Goal: Task Accomplishment & Management: Manage account settings

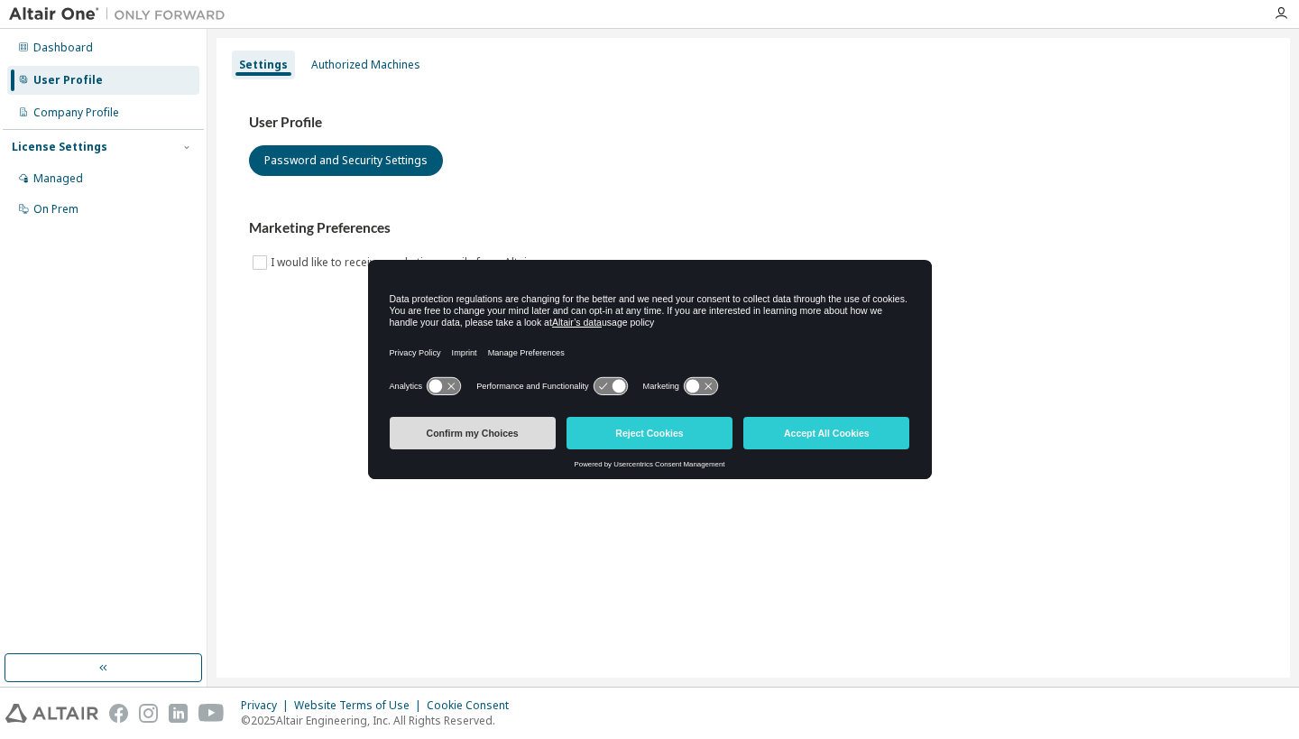
click at [502, 440] on button "Confirm my Choices" at bounding box center [473, 433] width 166 height 32
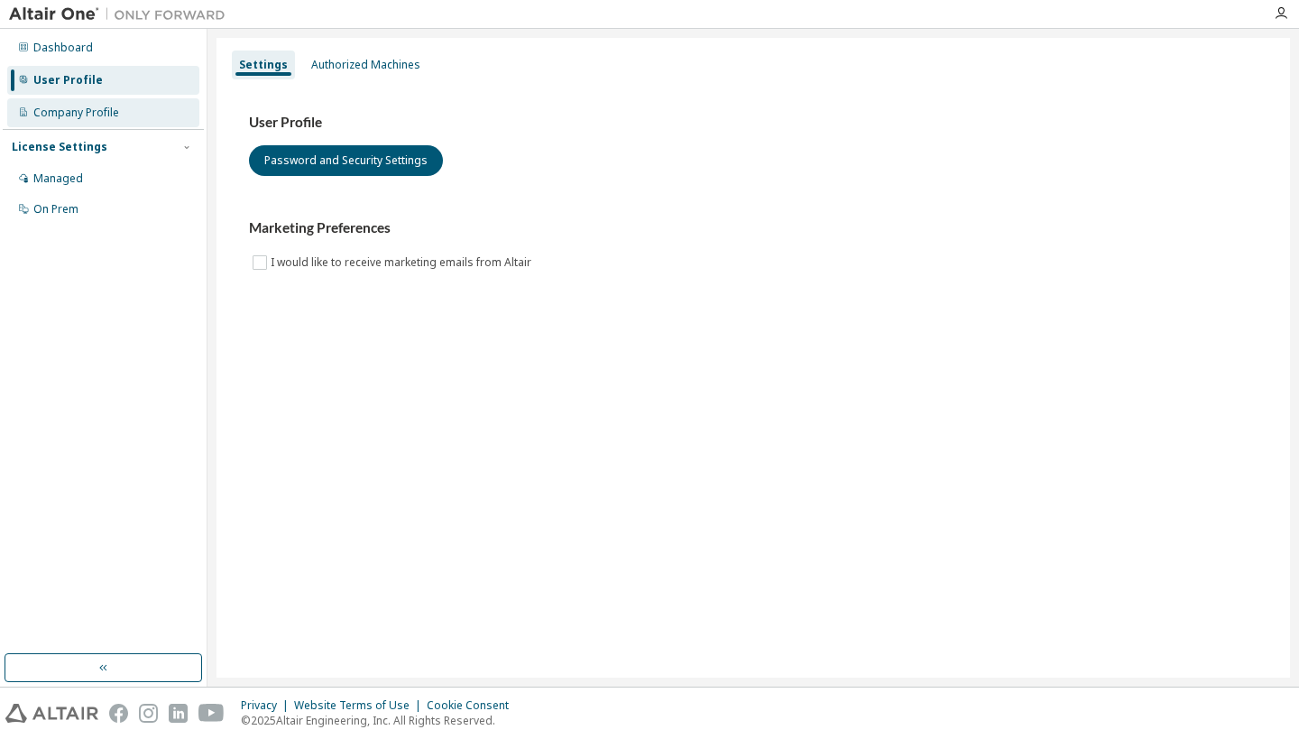
click at [135, 115] on div "Company Profile" at bounding box center [103, 112] width 192 height 29
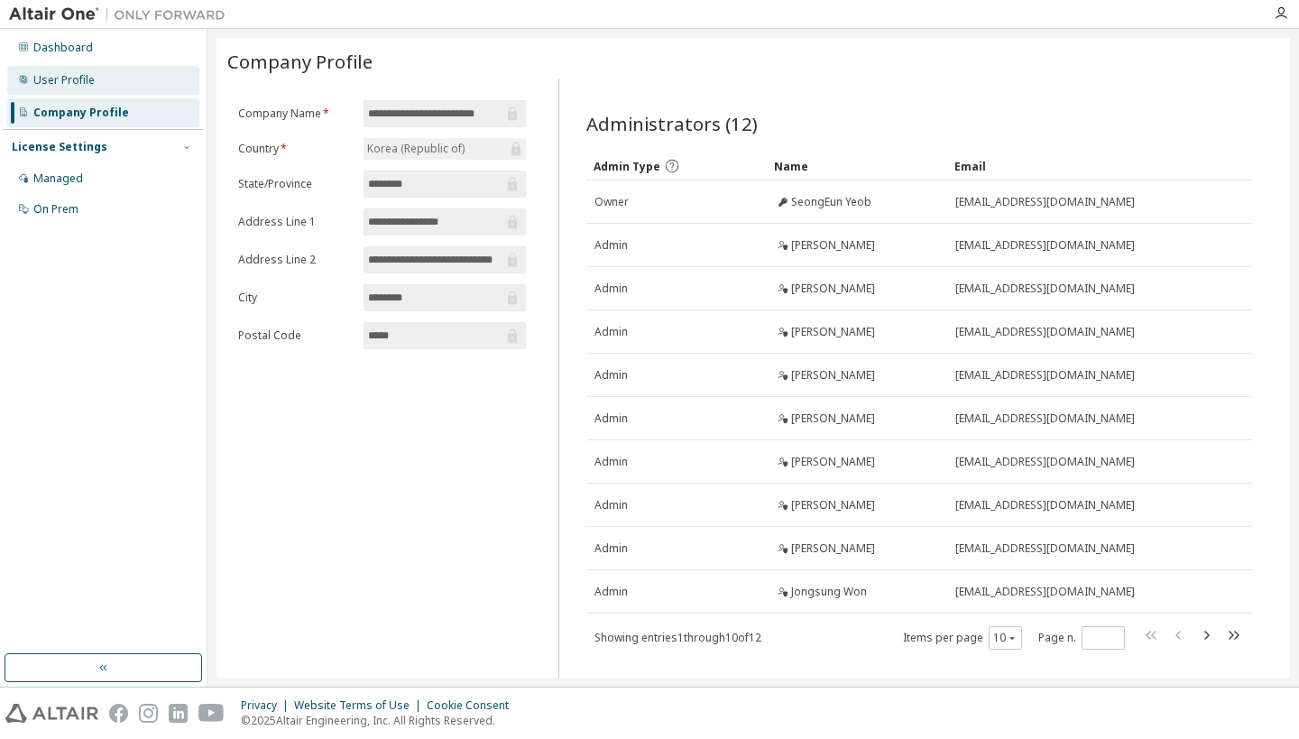
click at [138, 84] on div "User Profile" at bounding box center [103, 80] width 192 height 29
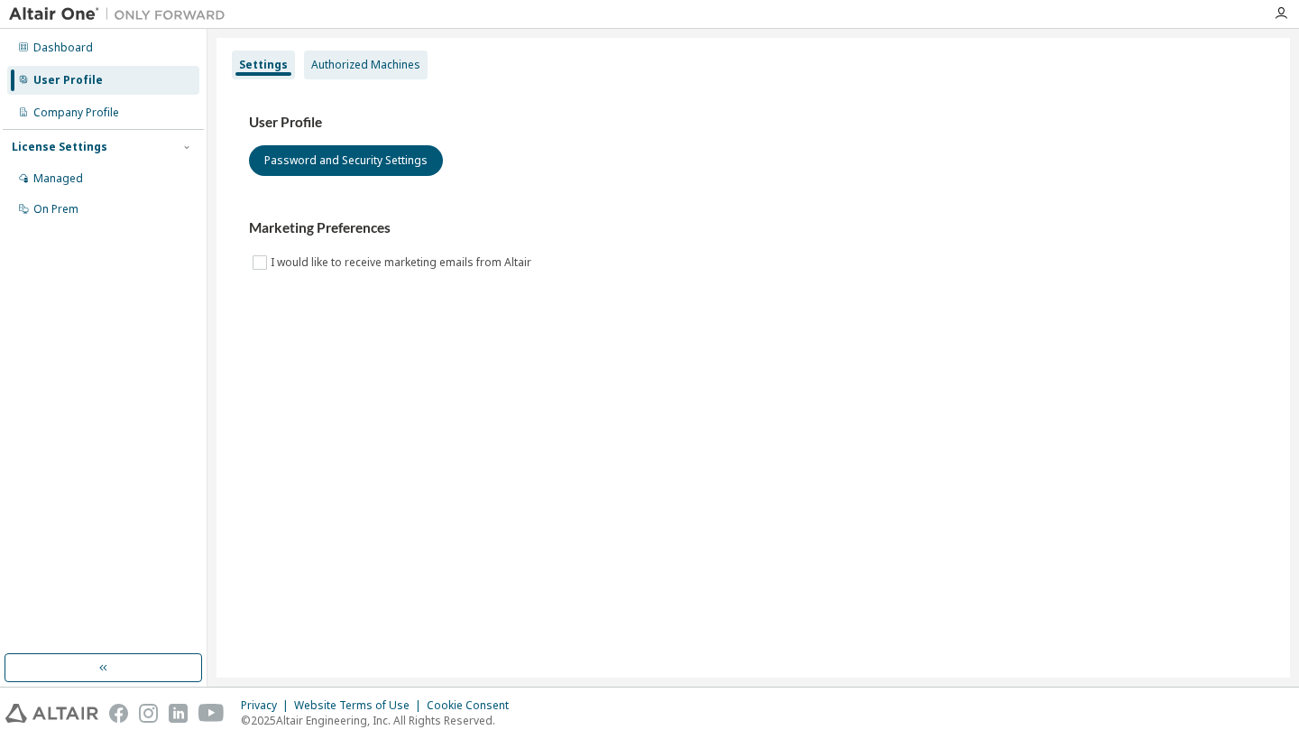
click at [355, 56] on div "Authorized Machines" at bounding box center [366, 65] width 124 height 29
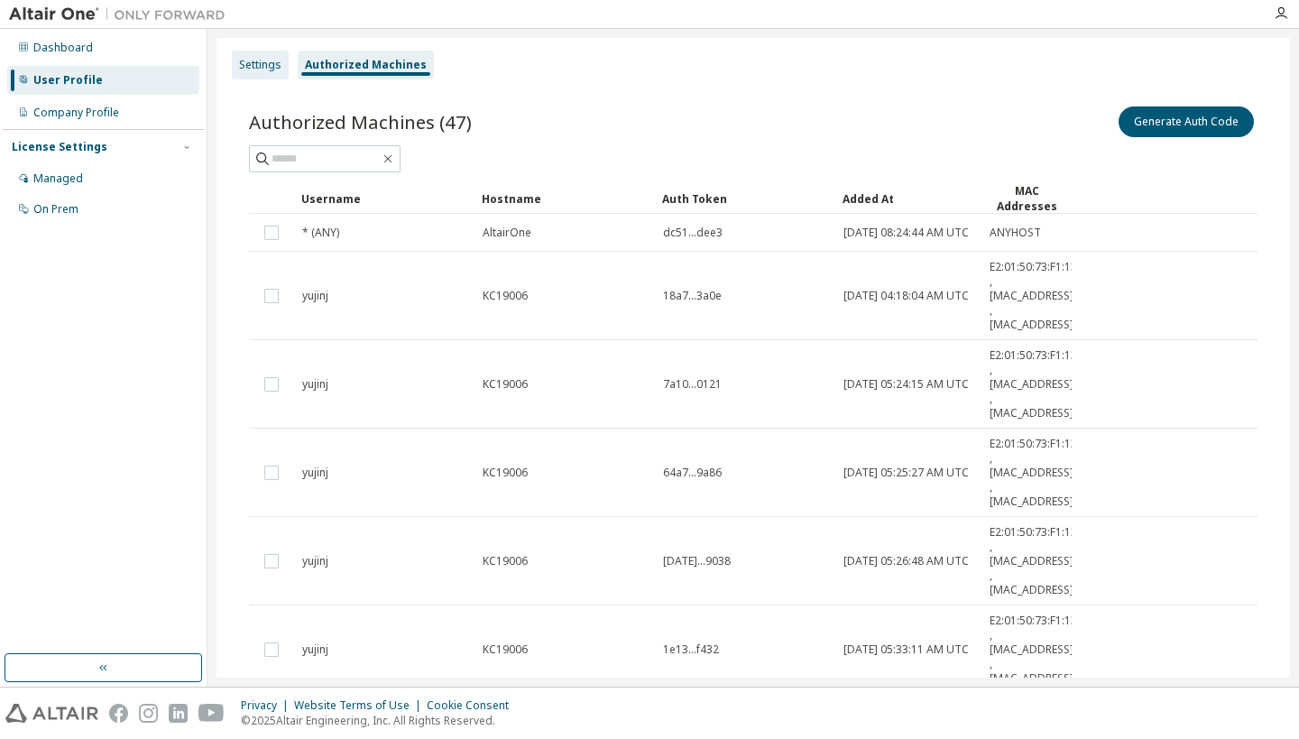
click at [275, 62] on div "Settings" at bounding box center [260, 65] width 42 height 14
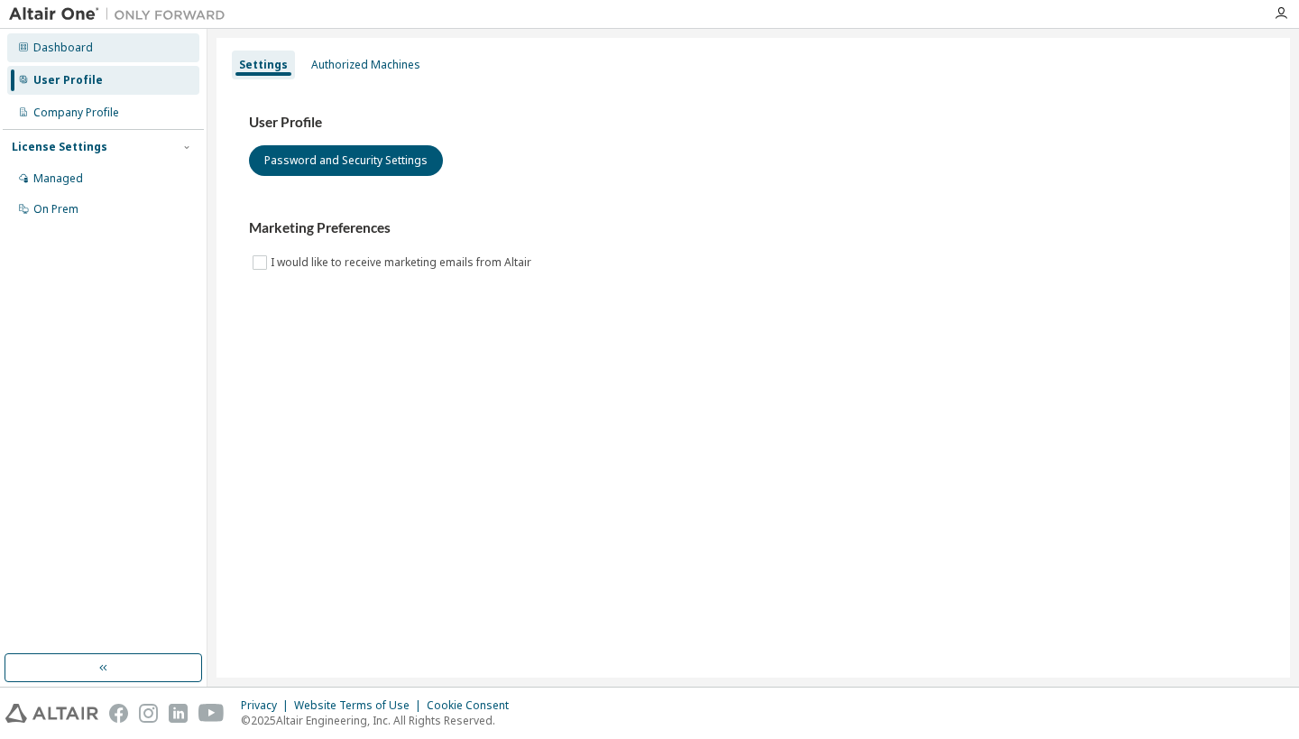
click at [114, 54] on div "Dashboard" at bounding box center [103, 47] width 192 height 29
